Goal: Obtain resource: Download file/media

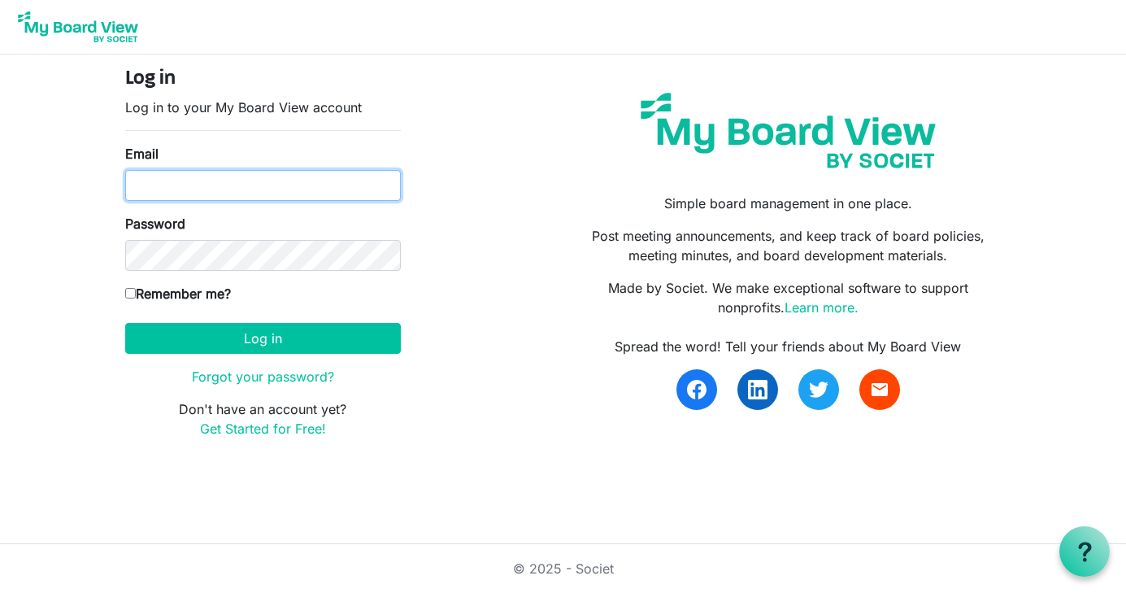
type input "[MEDICAL_DATA][EMAIL_ADDRESS][DOMAIN_NAME]"
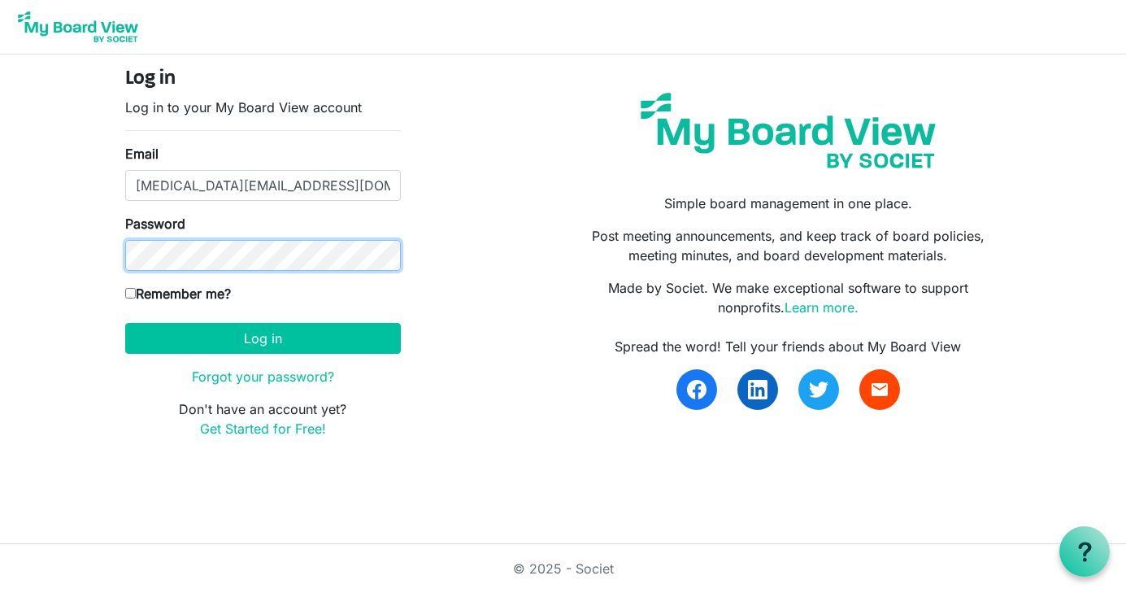
click at [263, 338] on button "Log in" at bounding box center [263, 338] width 276 height 31
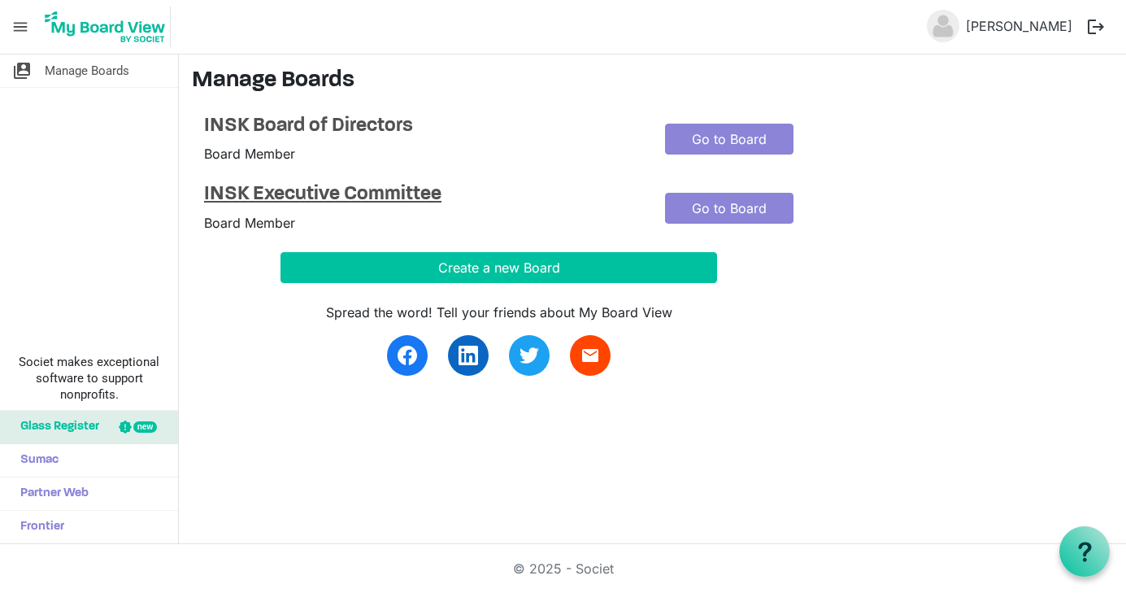
click at [351, 194] on h4 "INSK Executive Committee" at bounding box center [422, 195] width 437 height 24
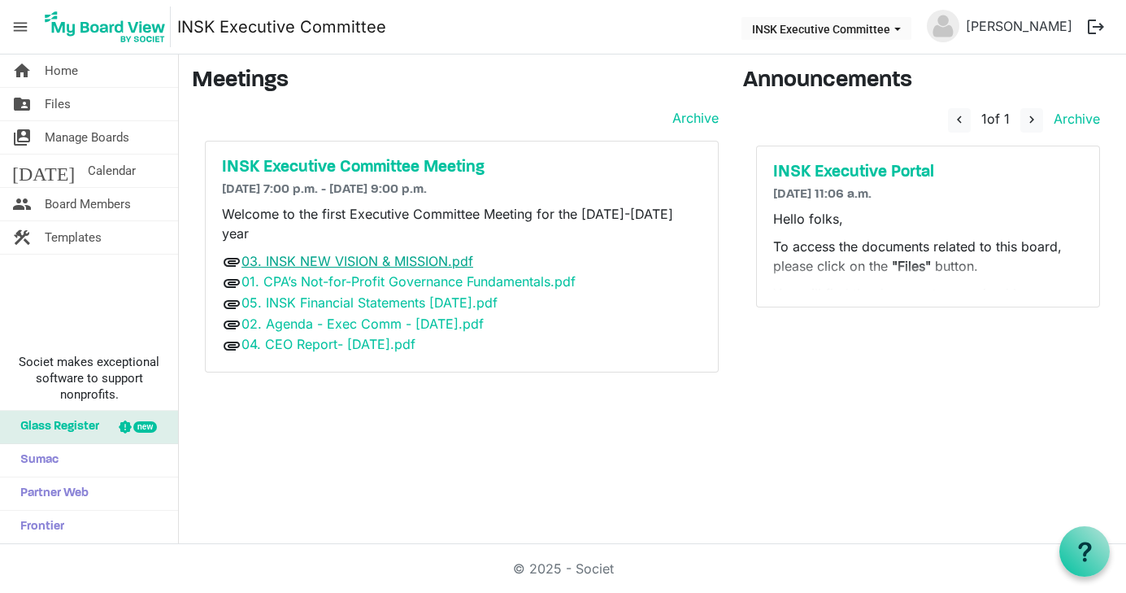
click at [394, 253] on link "03. INSK NEW VISION & MISSION.pdf" at bounding box center [358, 261] width 232 height 16
click at [332, 273] on link "01. CPA’s Not-for-Profit Governance Fundamentals.pdf" at bounding box center [409, 281] width 334 height 16
click at [357, 294] on link "05. INSK Financial Statements Jun 30 2025.pdf" at bounding box center [370, 302] width 256 height 16
click at [333, 316] on link "02. Agenda - Exec Comm - 22 Aug 2025.pdf" at bounding box center [363, 324] width 242 height 16
click at [338, 316] on link "02. Agenda - Exec Comm - 22 Aug 2025.pdf" at bounding box center [363, 324] width 242 height 16
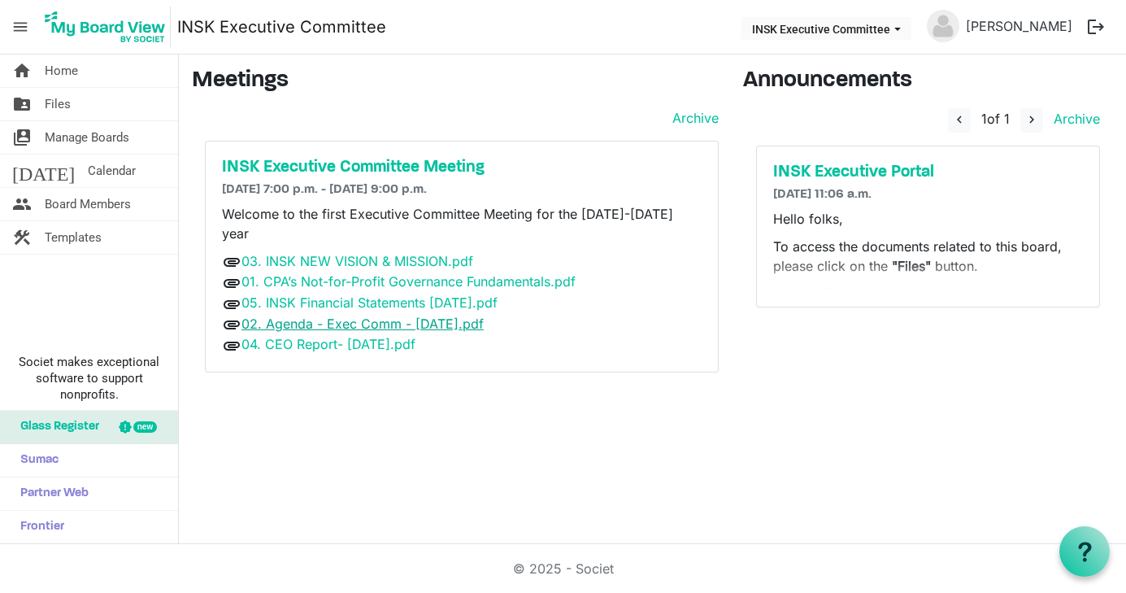
click at [338, 316] on link "02. Agenda - Exec Comm - 22 Aug 2025.pdf" at bounding box center [363, 324] width 242 height 16
click at [232, 315] on span "attachment" at bounding box center [232, 325] width 20 height 20
click at [326, 316] on link "02. Agenda - Exec Comm - 22 Aug 2025.pdf" at bounding box center [363, 324] width 242 height 16
